Goal: Find specific page/section: Find specific page/section

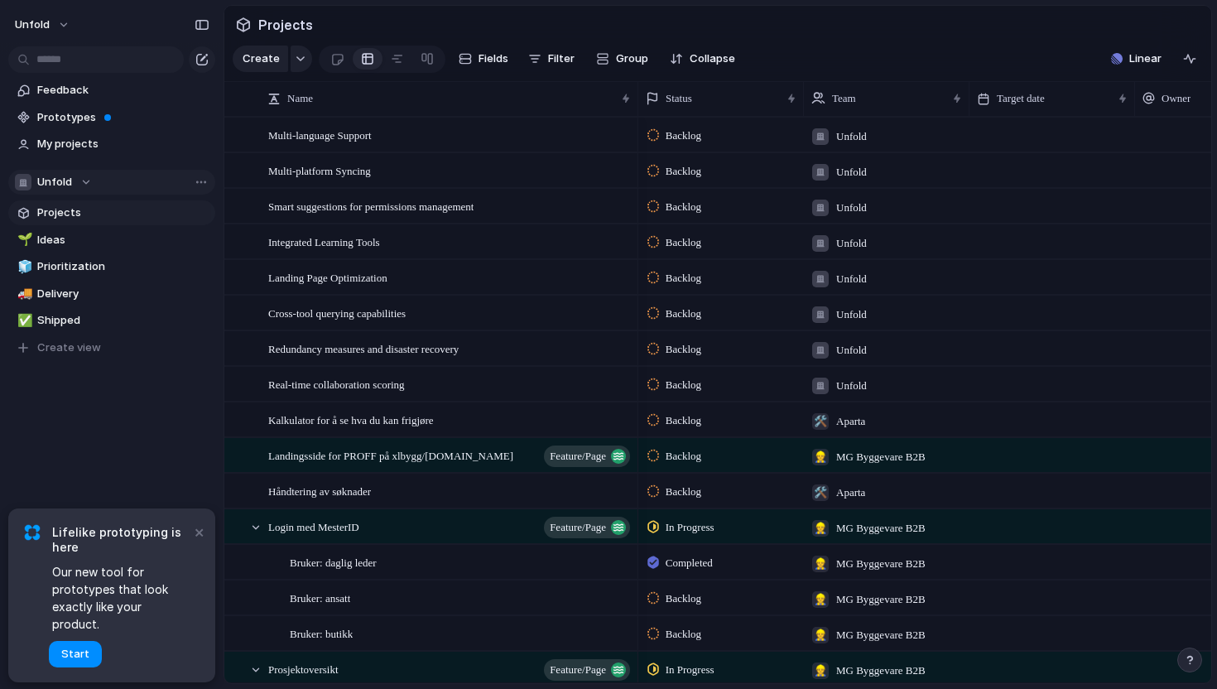
click at [80, 190] on div "Unfold" at bounding box center [53, 182] width 77 height 17
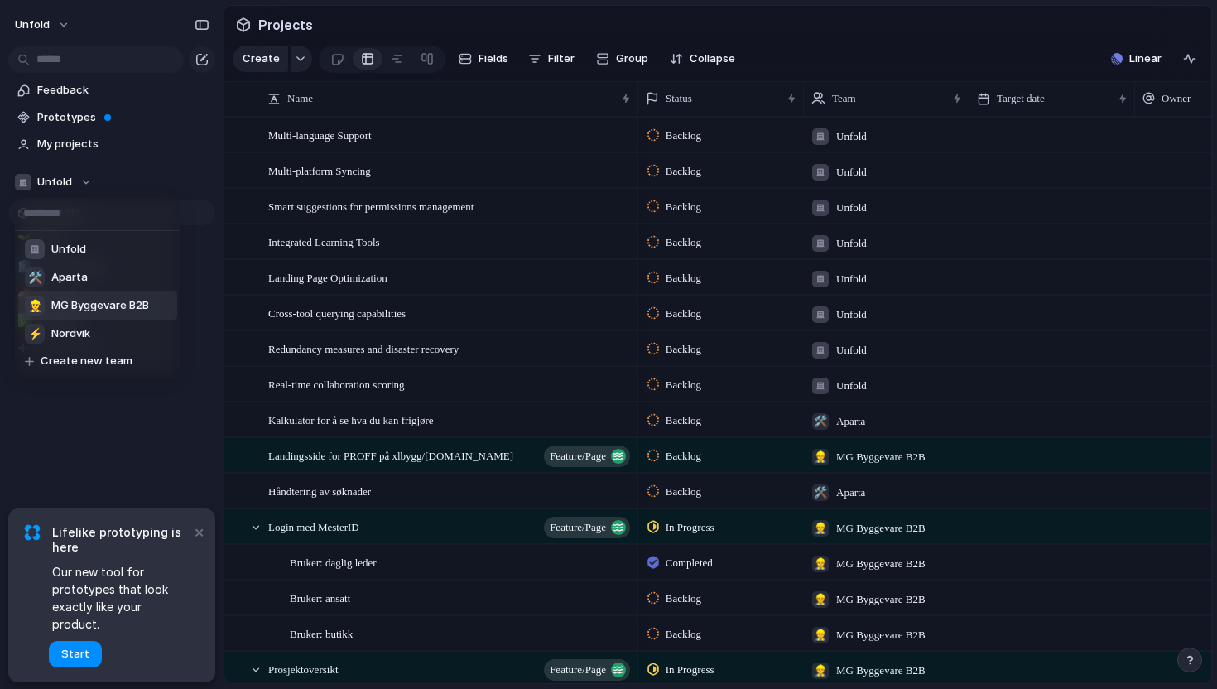
click at [81, 306] on span "MG Byggevare B2B" at bounding box center [100, 305] width 98 height 17
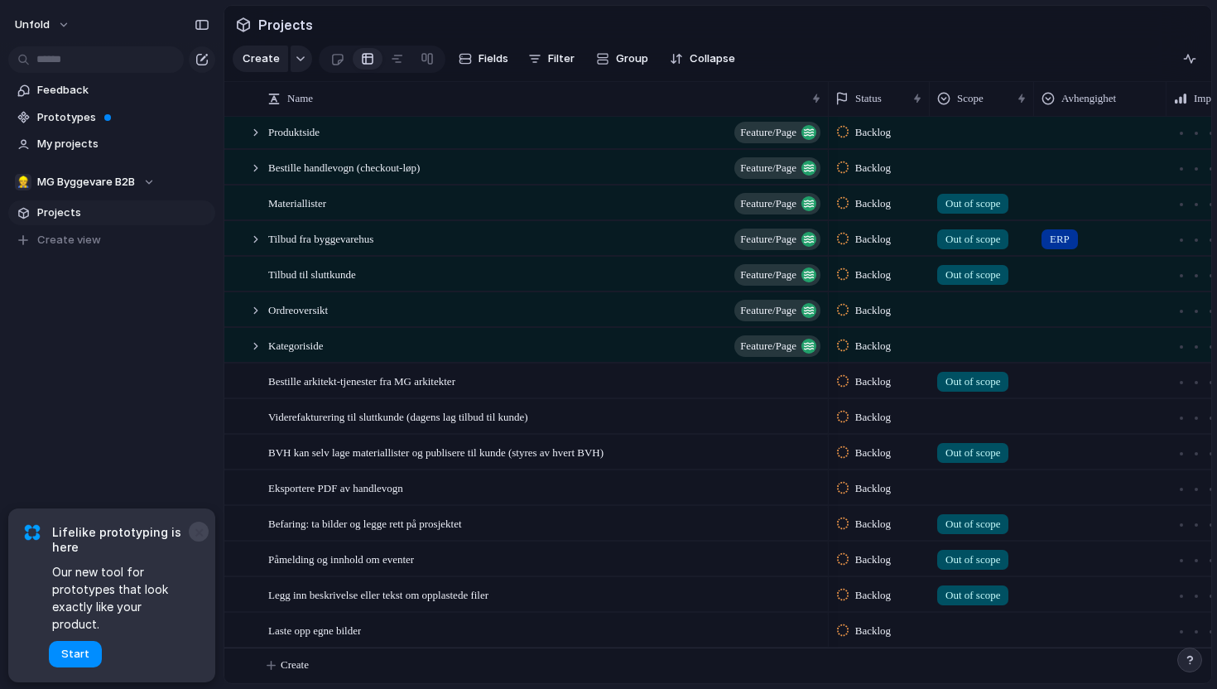
click at [199, 542] on button "×" at bounding box center [199, 532] width 20 height 20
